Goal: Transaction & Acquisition: Purchase product/service

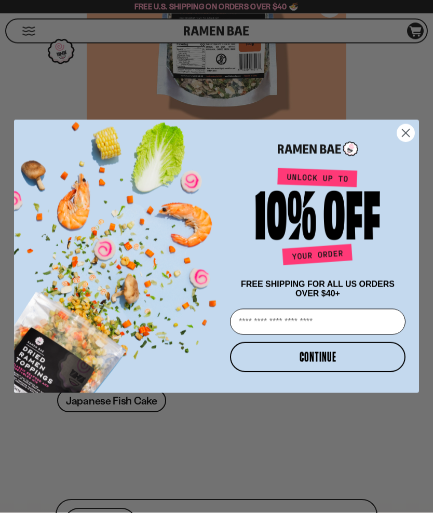
scroll to position [237, 0]
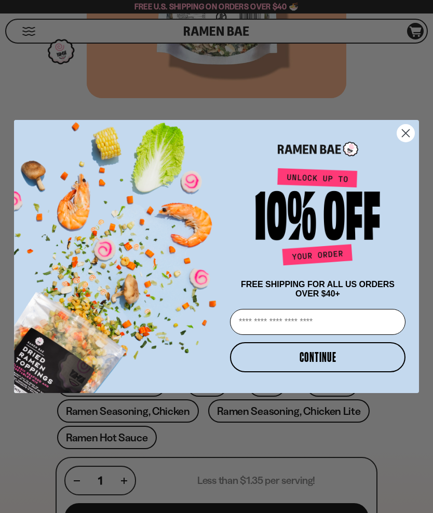
click at [260, 335] on input "Email" at bounding box center [318, 322] width 176 height 26
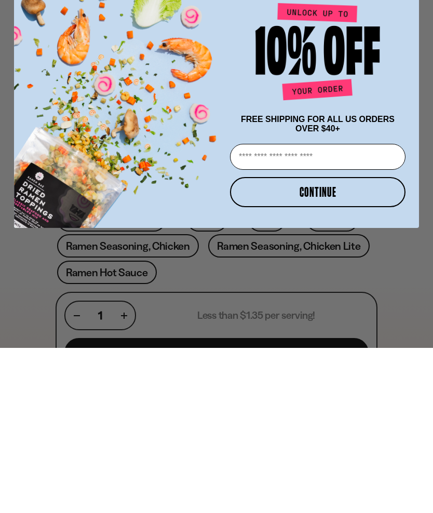
type input "**********"
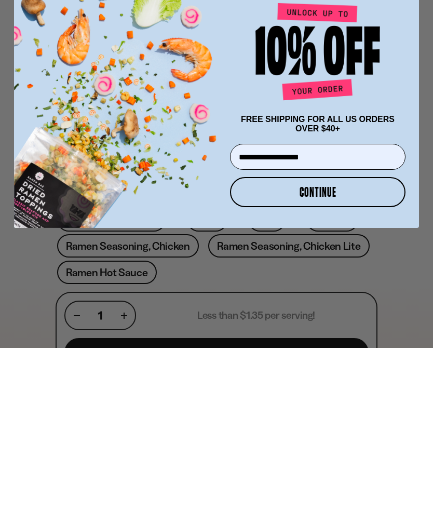
scroll to position [403, 0]
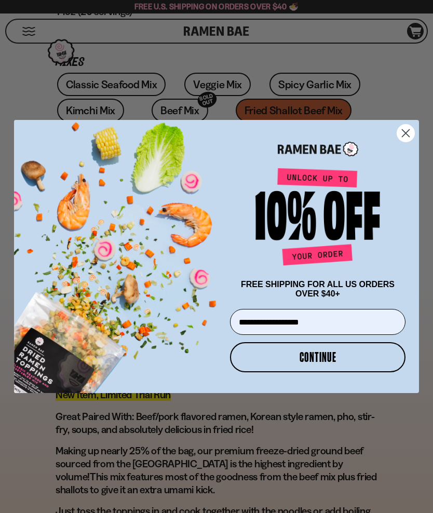
click at [270, 372] on button "CONTINUE" at bounding box center [318, 357] width 176 height 30
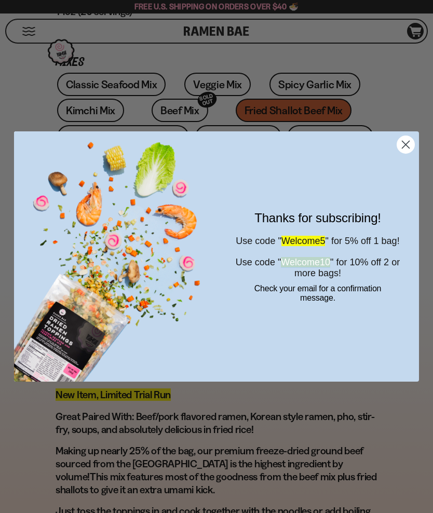
click at [402, 153] on circle "Close dialog" at bounding box center [405, 144] width 17 height 17
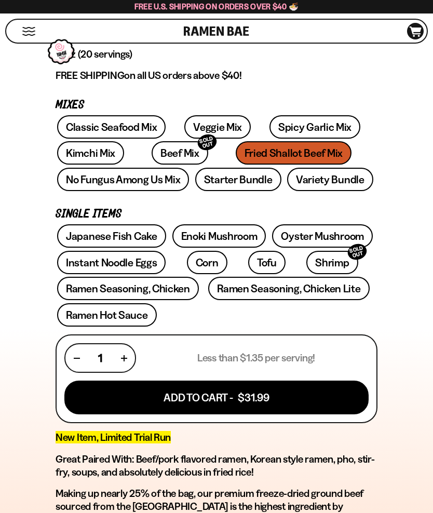
scroll to position [361, 0]
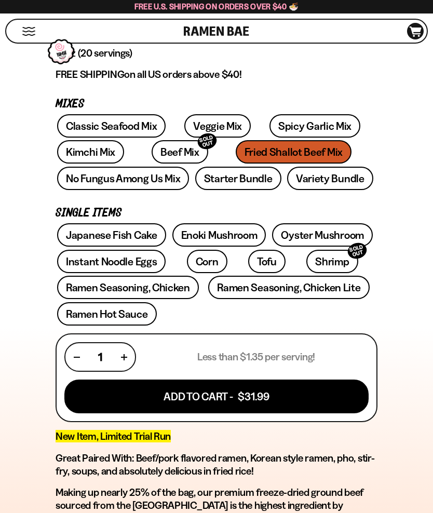
click at [218, 179] on link "Starter Bundle" at bounding box center [238, 178] width 86 height 23
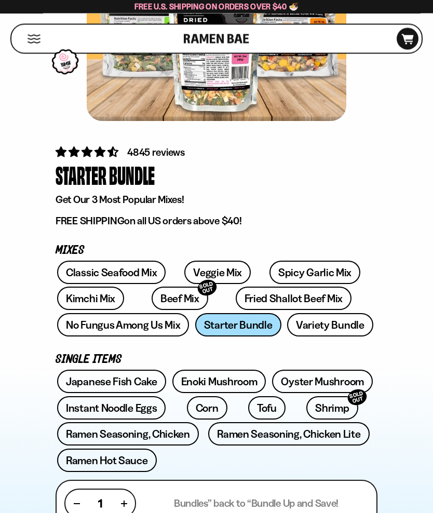
scroll to position [215, 0]
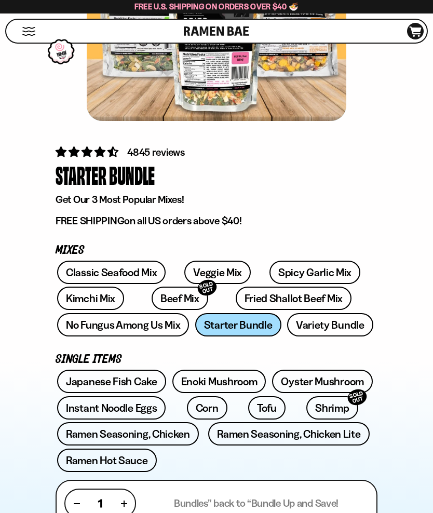
click at [307, 329] on link "Variety Bundle" at bounding box center [330, 324] width 86 height 23
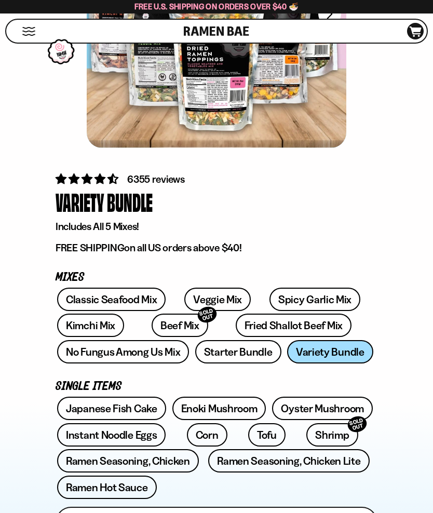
scroll to position [154, 0]
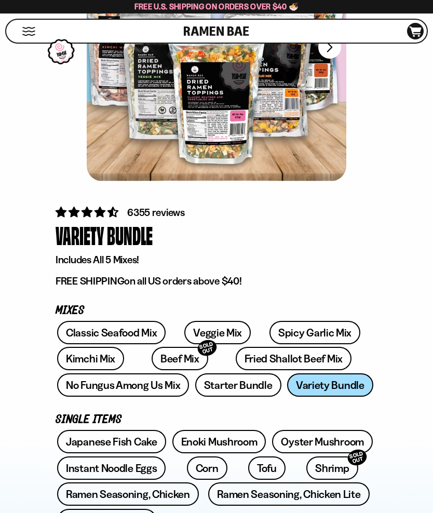
click at [236, 361] on link "Fried Shallot Beef Mix" at bounding box center [294, 358] width 116 height 23
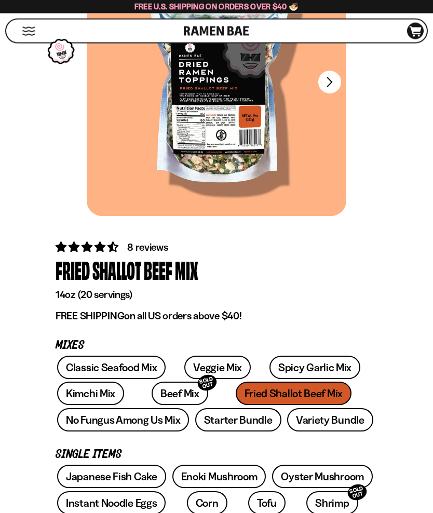
scroll to position [121, 0]
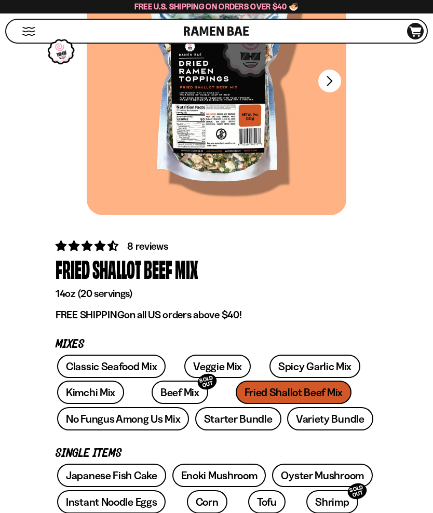
click at [270, 365] on link "Spicy Garlic Mix" at bounding box center [315, 366] width 91 height 23
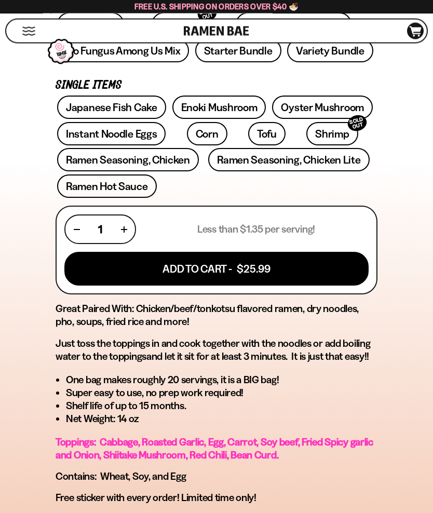
scroll to position [489, 0]
click at [30, 204] on div "941 reviews Spicy Garlic Mix 14oz (20 servings) FREE SHIPPING on all US orders …" at bounding box center [217, 310] width 424 height 881
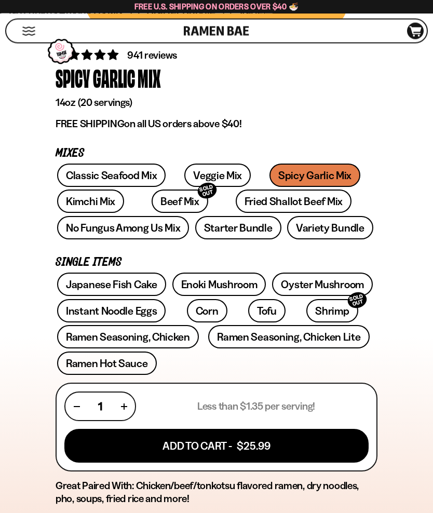
scroll to position [312, 0]
click at [236, 202] on link "Fried Shallot Beef Mix" at bounding box center [294, 201] width 116 height 23
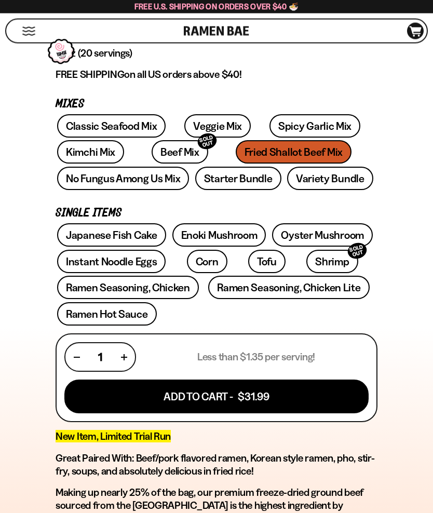
scroll to position [361, 0]
click at [176, 400] on button "Add To Cart - $31.99" at bounding box center [216, 397] width 304 height 34
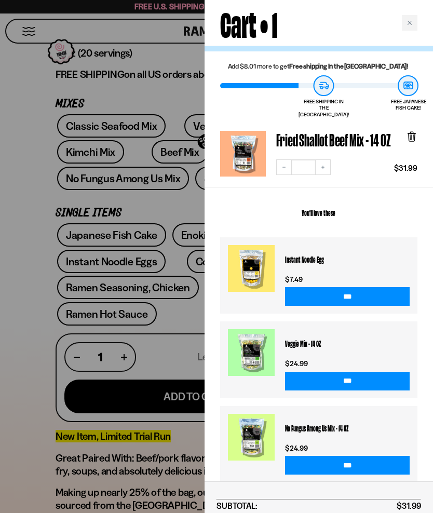
scroll to position [24, 0]
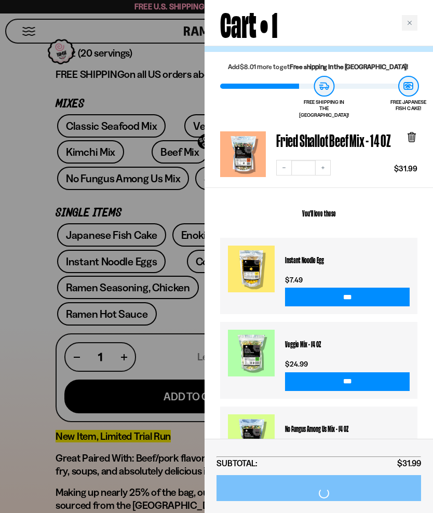
scroll to position [404, 0]
